Goal: Task Accomplishment & Management: Manage account settings

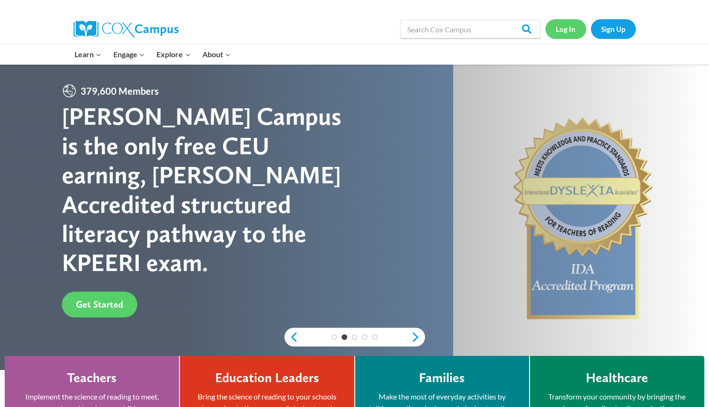
click at [550, 37] on link "Log In" at bounding box center [566, 28] width 41 height 19
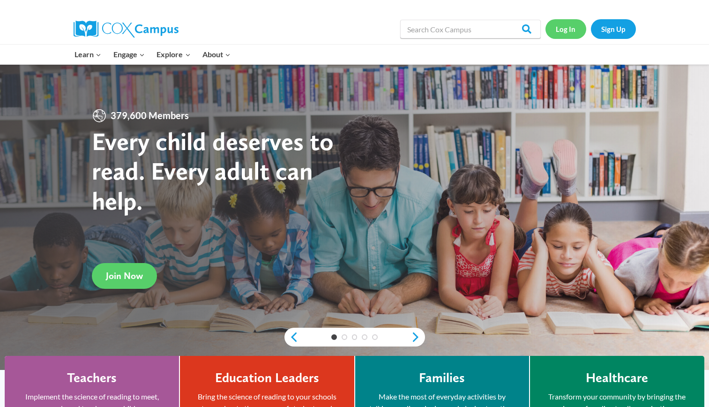
click at [566, 31] on link "Log In" at bounding box center [566, 28] width 41 height 19
